Goal: Find specific page/section: Find specific page/section

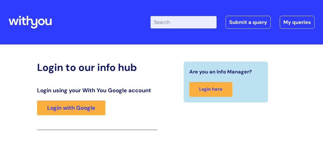
scroll to position [92, 0]
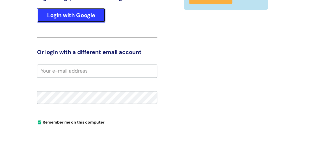
click at [72, 13] on link "Login with Google" at bounding box center [71, 15] width 68 height 15
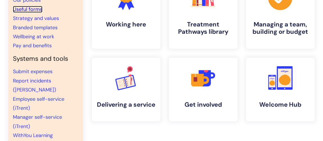
scroll to position [76, 0]
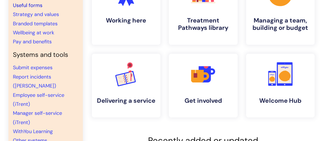
click at [40, 4] on link "Useful forms" at bounding box center [27, 5] width 29 height 7
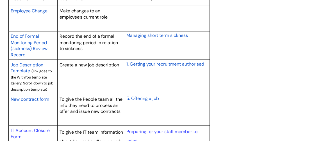
scroll to position [484, 0]
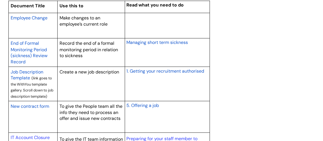
click at [31, 17] on span "Employee Change" at bounding box center [29, 18] width 37 height 6
